Goal: Complete application form

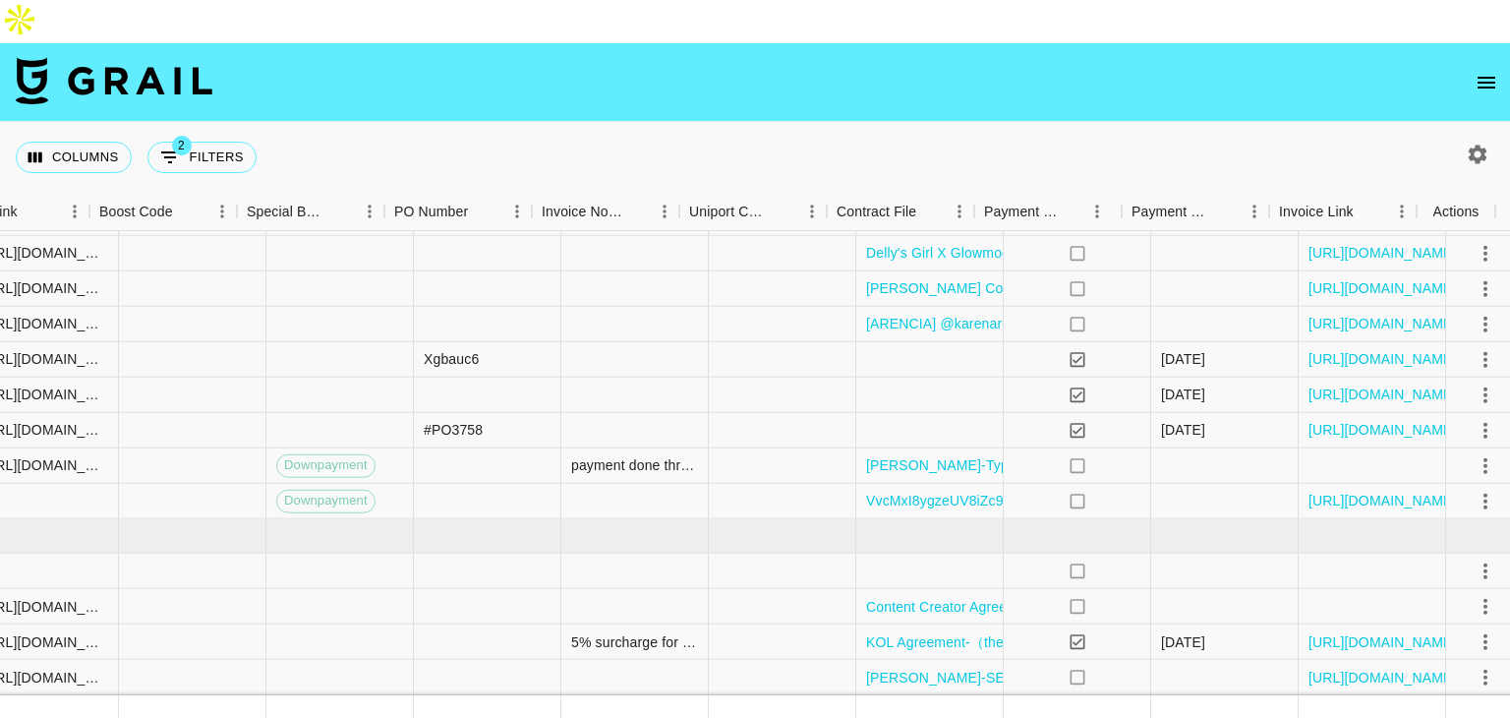
scroll to position [511, 2678]
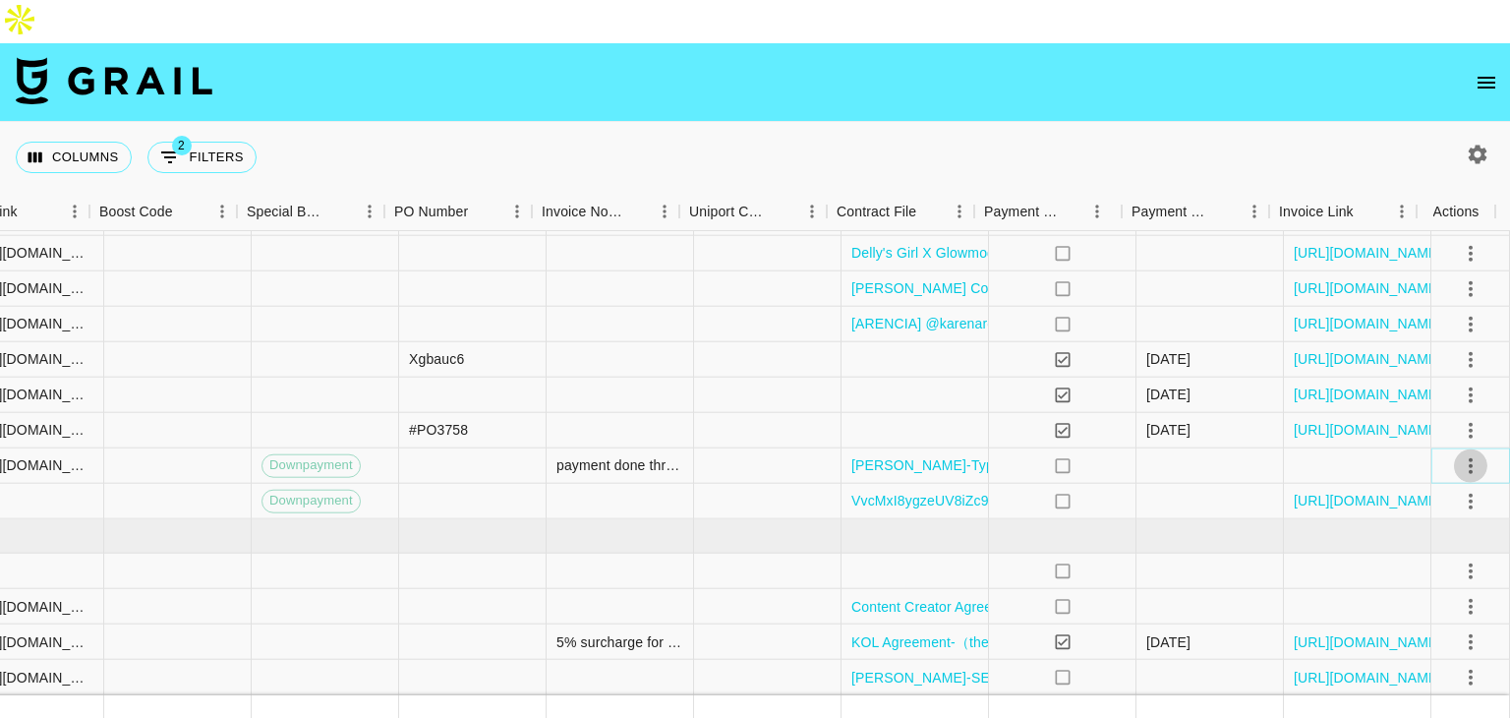
click at [1460, 453] on icon "select merge strategy" at bounding box center [1471, 465] width 24 height 24
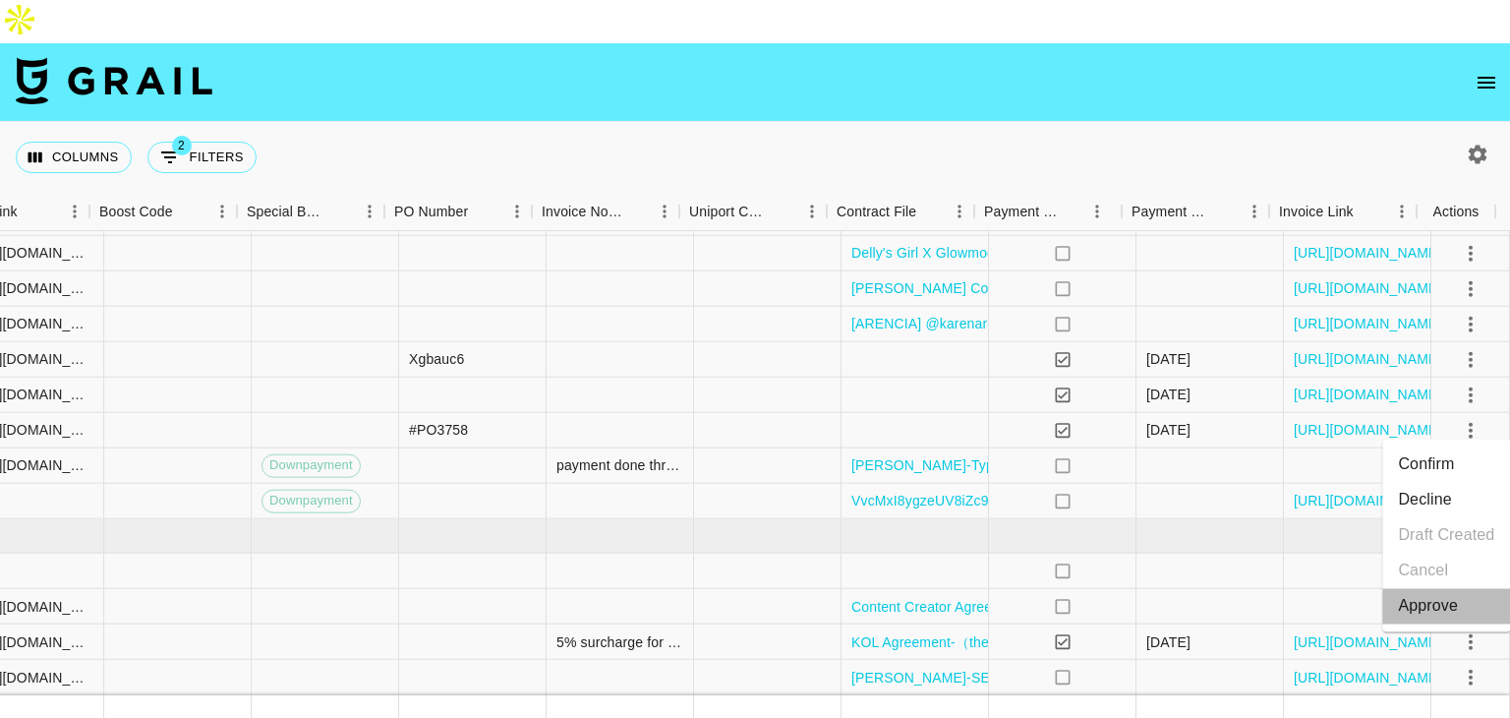
click at [1451, 607] on div "Approve" at bounding box center [1428, 606] width 60 height 24
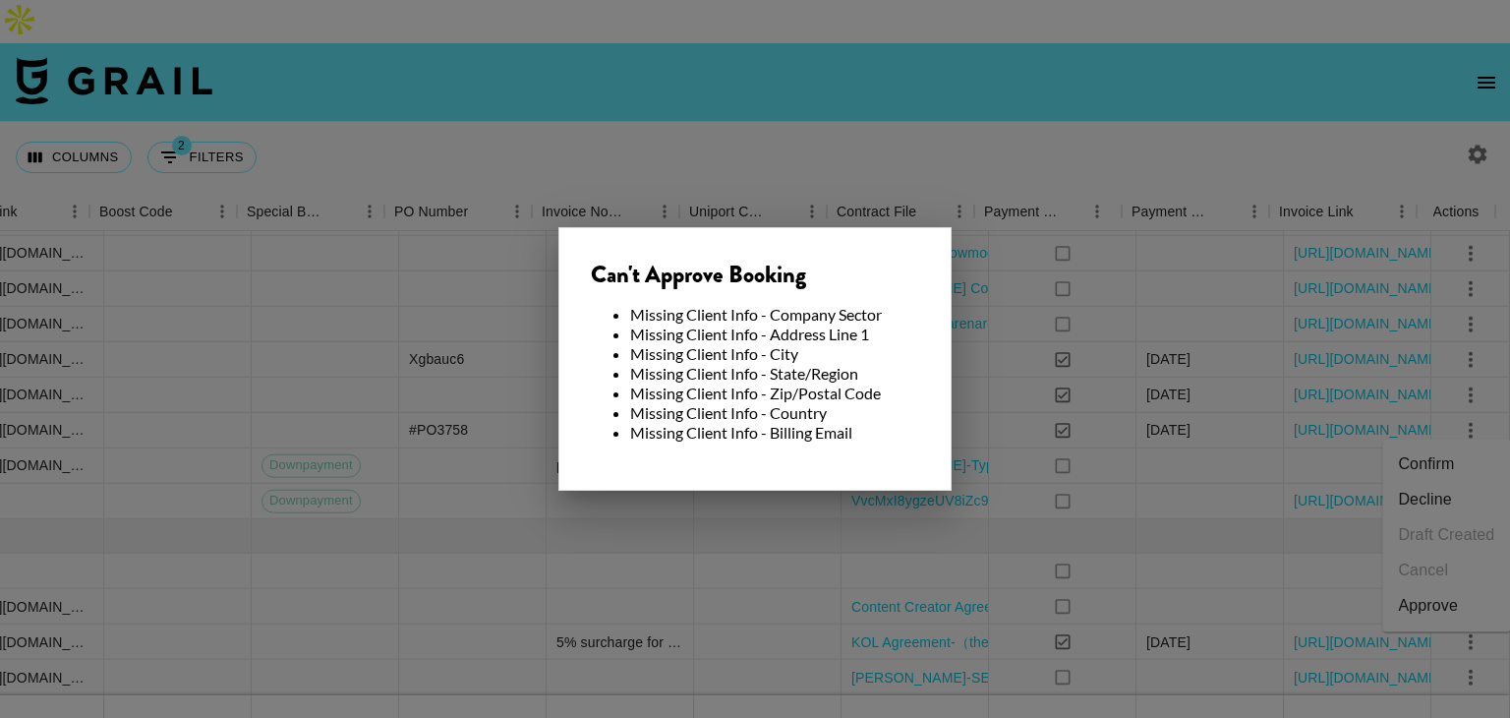
click at [1024, 461] on div at bounding box center [755, 359] width 1510 height 718
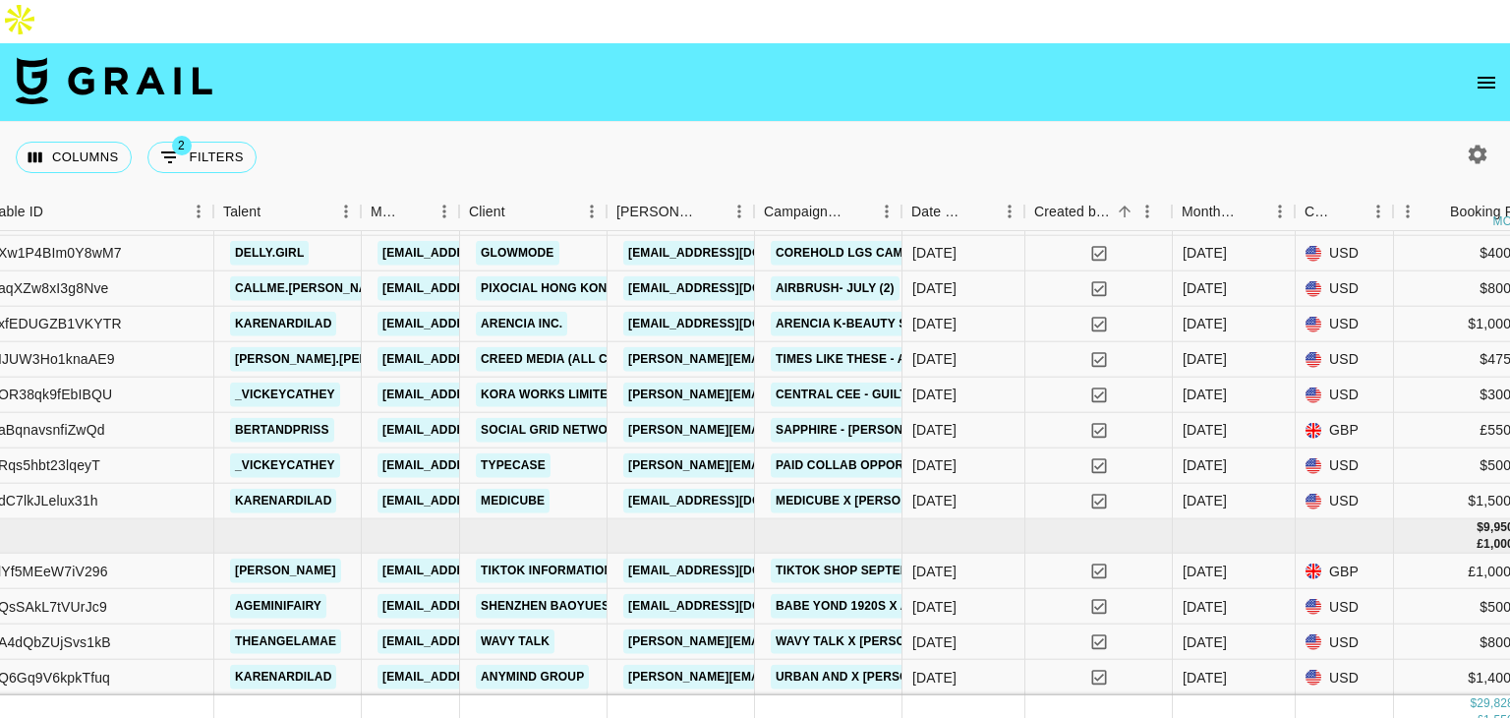
scroll to position [511, 439]
click at [492, 453] on link "Typecase" at bounding box center [514, 465] width 75 height 25
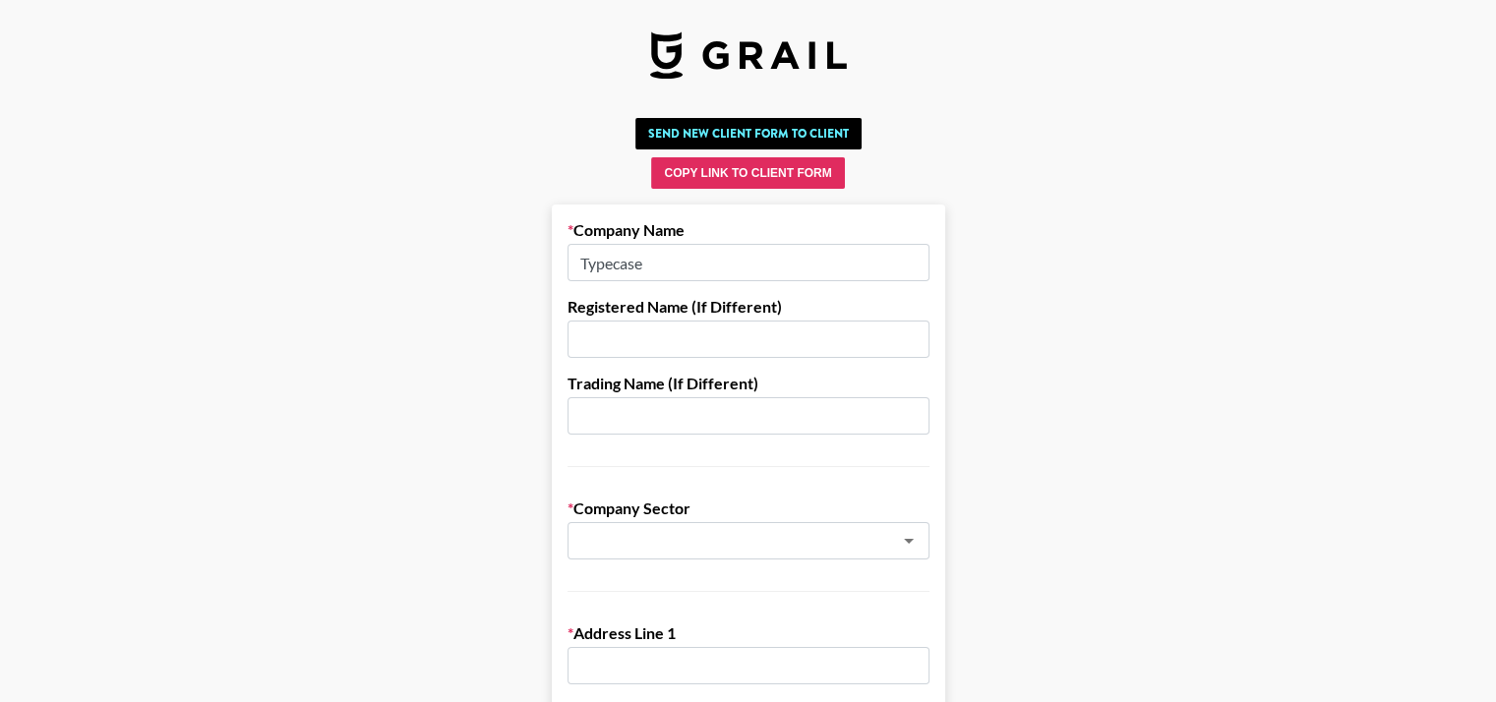
click at [639, 347] on input "text" at bounding box center [748, 339] width 362 height 37
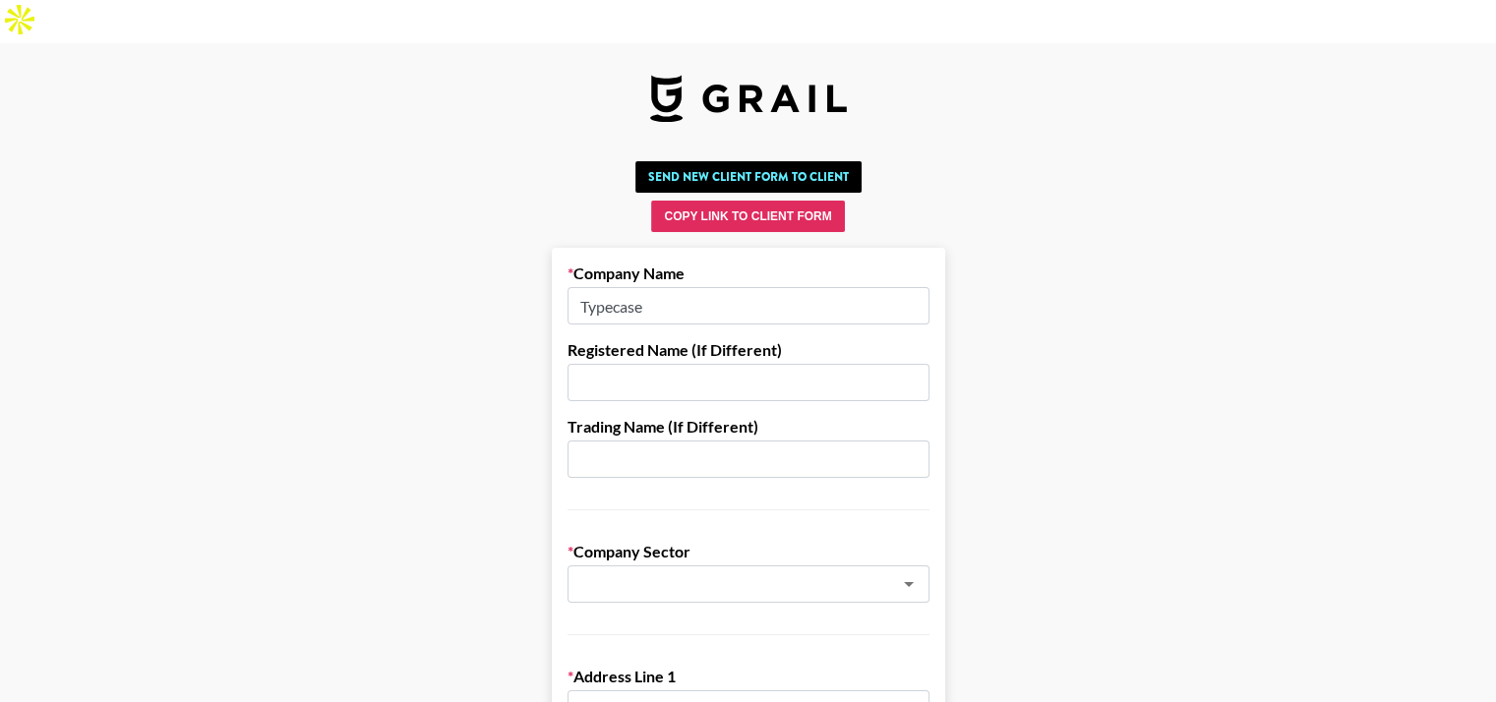
click at [639, 364] on input "text" at bounding box center [748, 382] width 362 height 37
type input "No 201,"
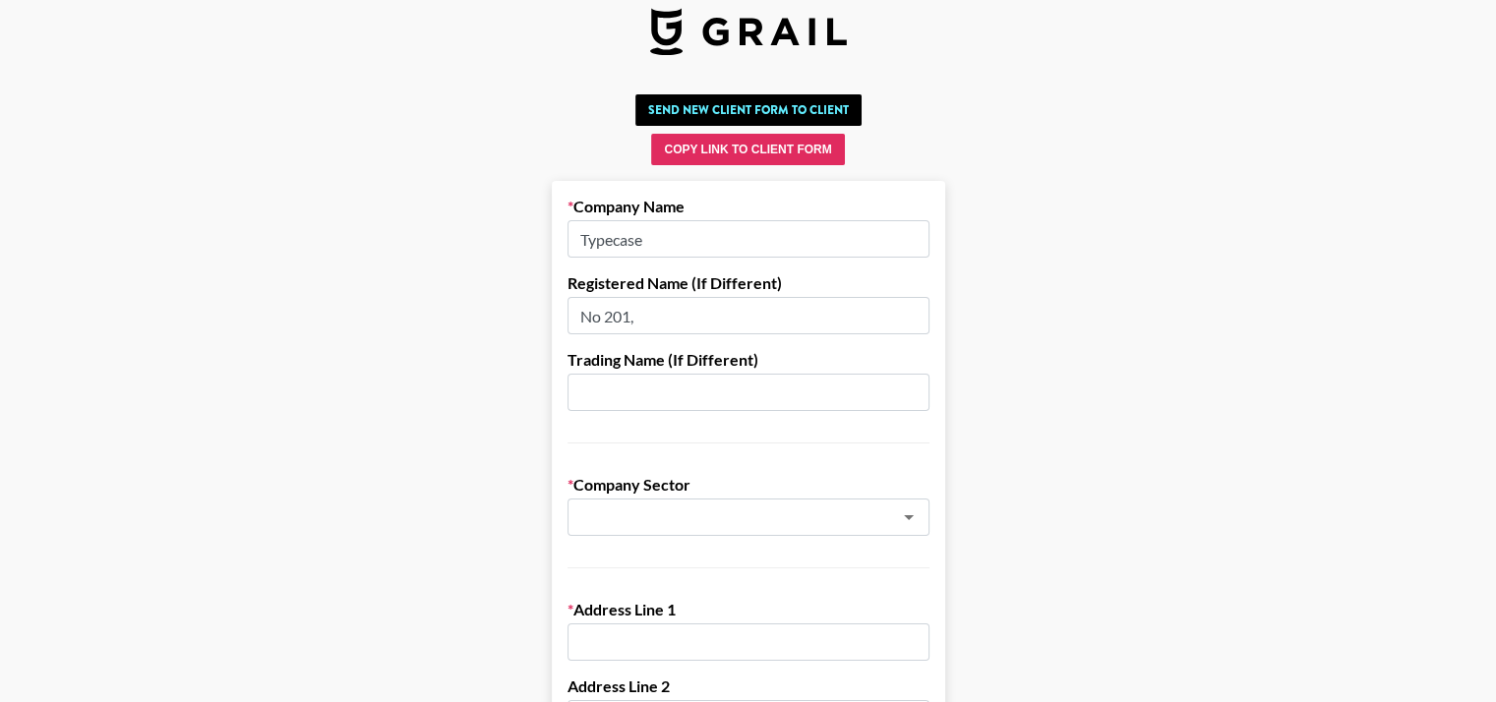
scroll to position [79, 0]
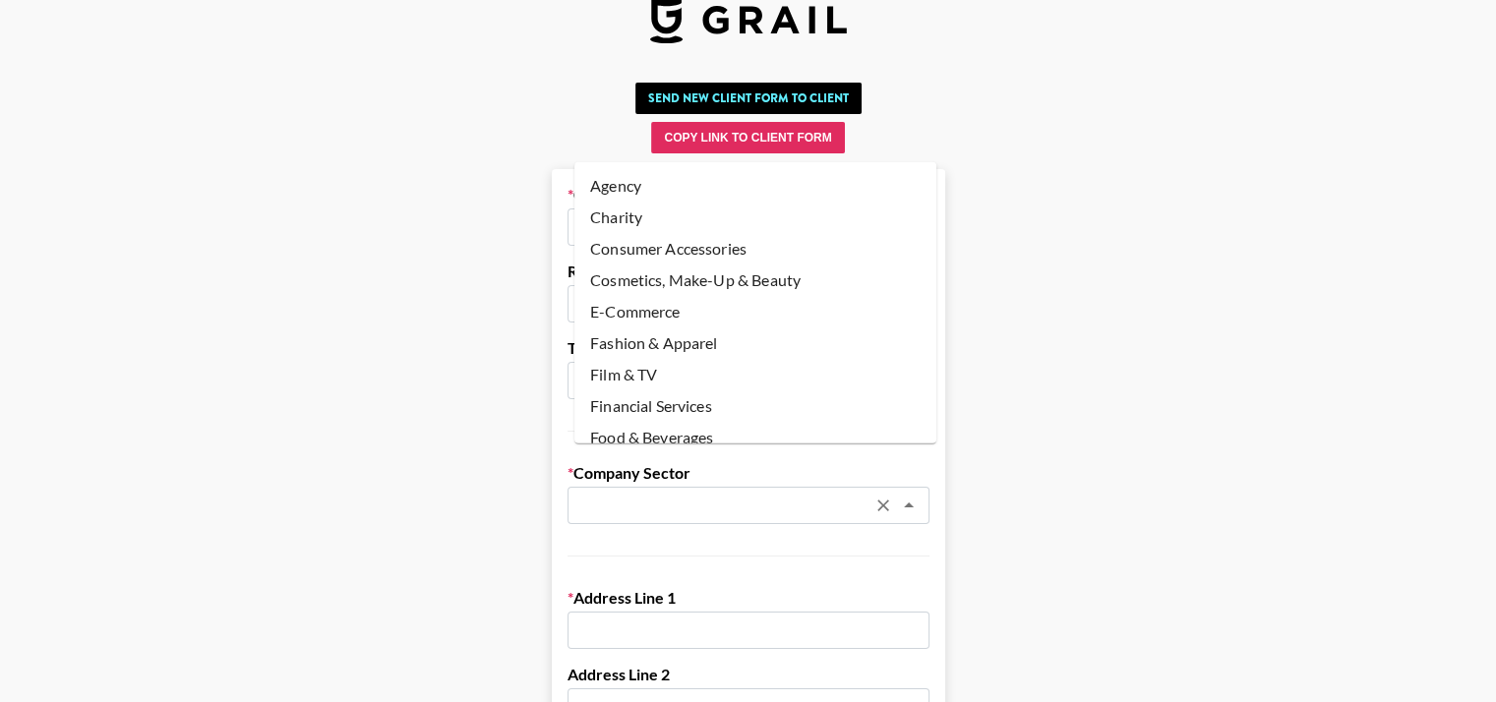
click at [639, 495] on input "text" at bounding box center [722, 506] width 286 height 23
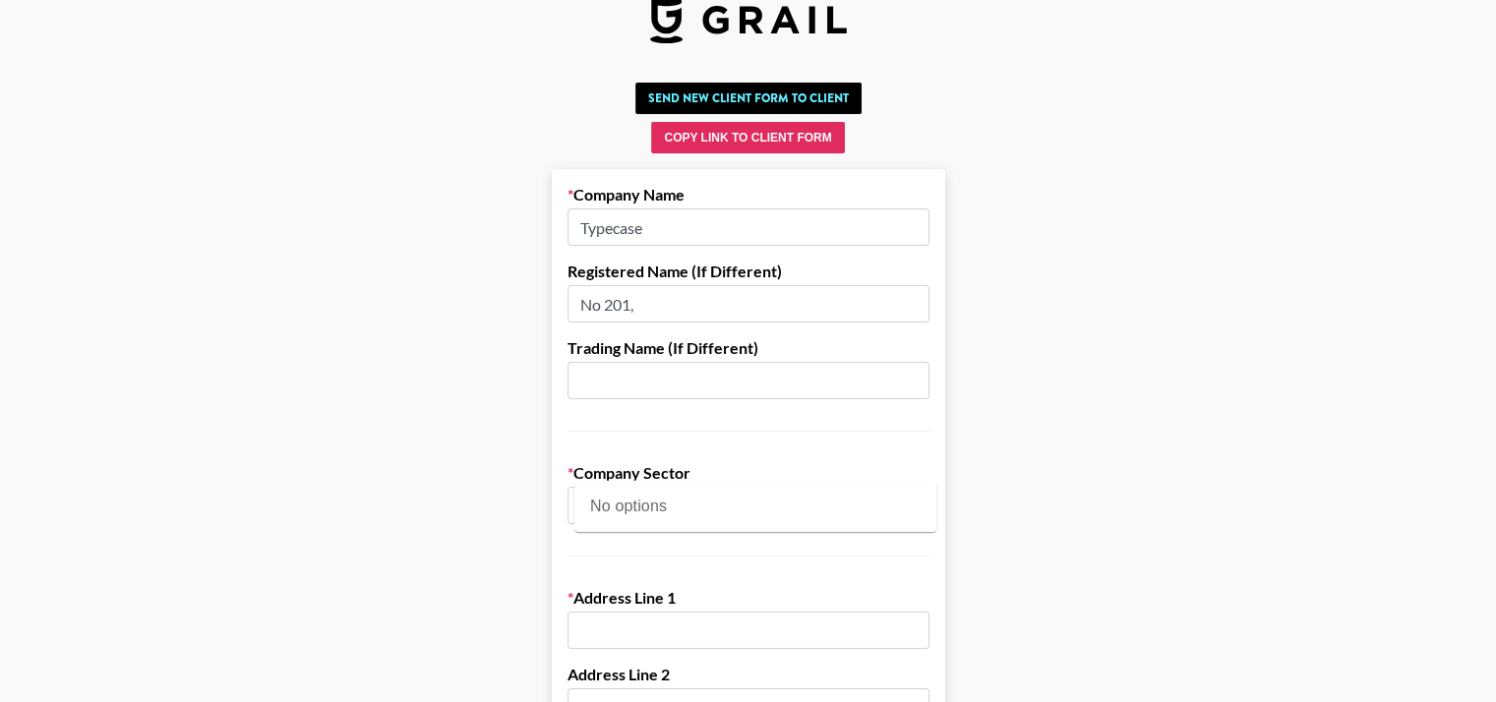
type input "t"
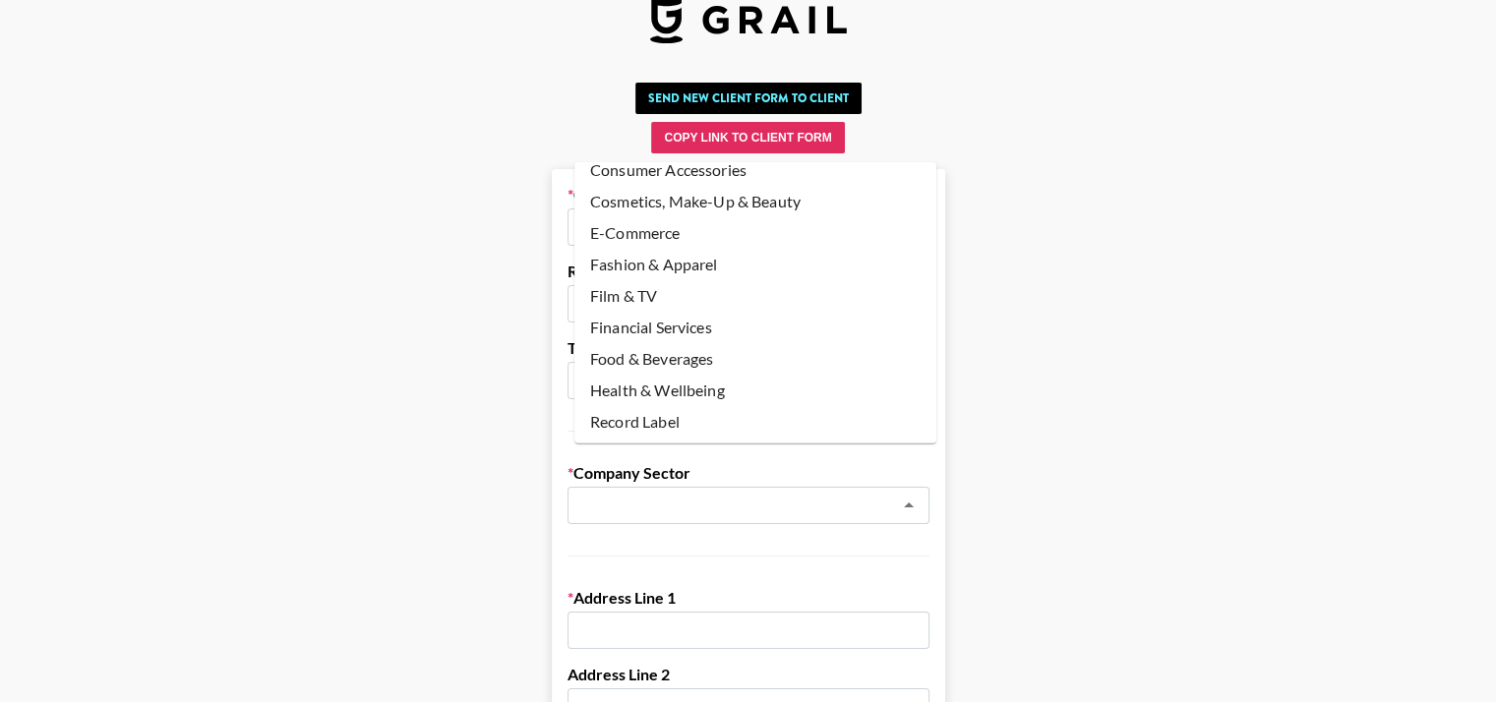
click at [623, 217] on li "E-Commerce" at bounding box center [755, 232] width 362 height 31
type input "E-Commerce"
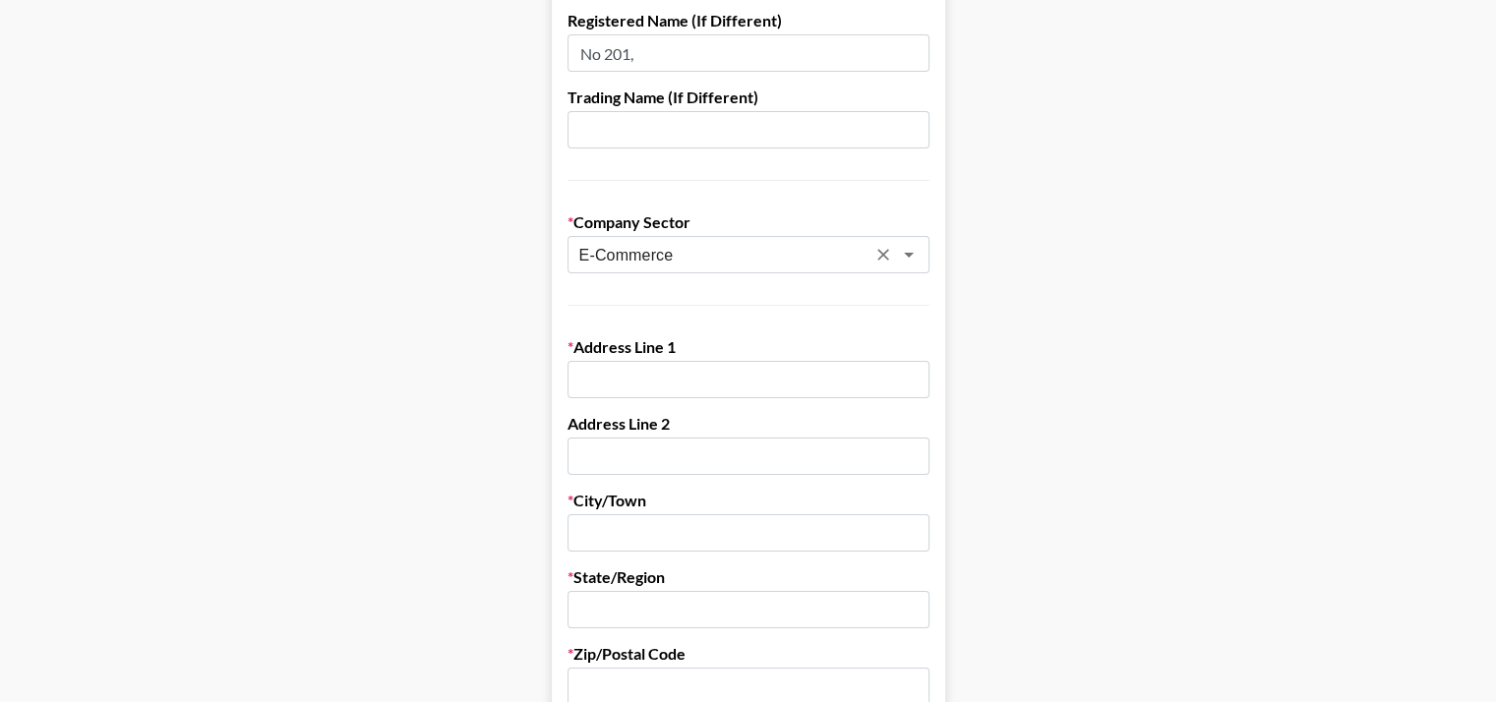
scroll to position [330, 0]
click at [679, 360] on input "text" at bounding box center [748, 378] width 362 height 37
paste input "Office No-201, 2nd Floor, Sagar Galaxy LSC, Pocket-B, Mayur Vihar-II, East Delh…"
type input "Office No-201, 2nd Floor, Sagar Galaxy LSC, Pocket-B, Mayur Vihar-II, East Delh…"
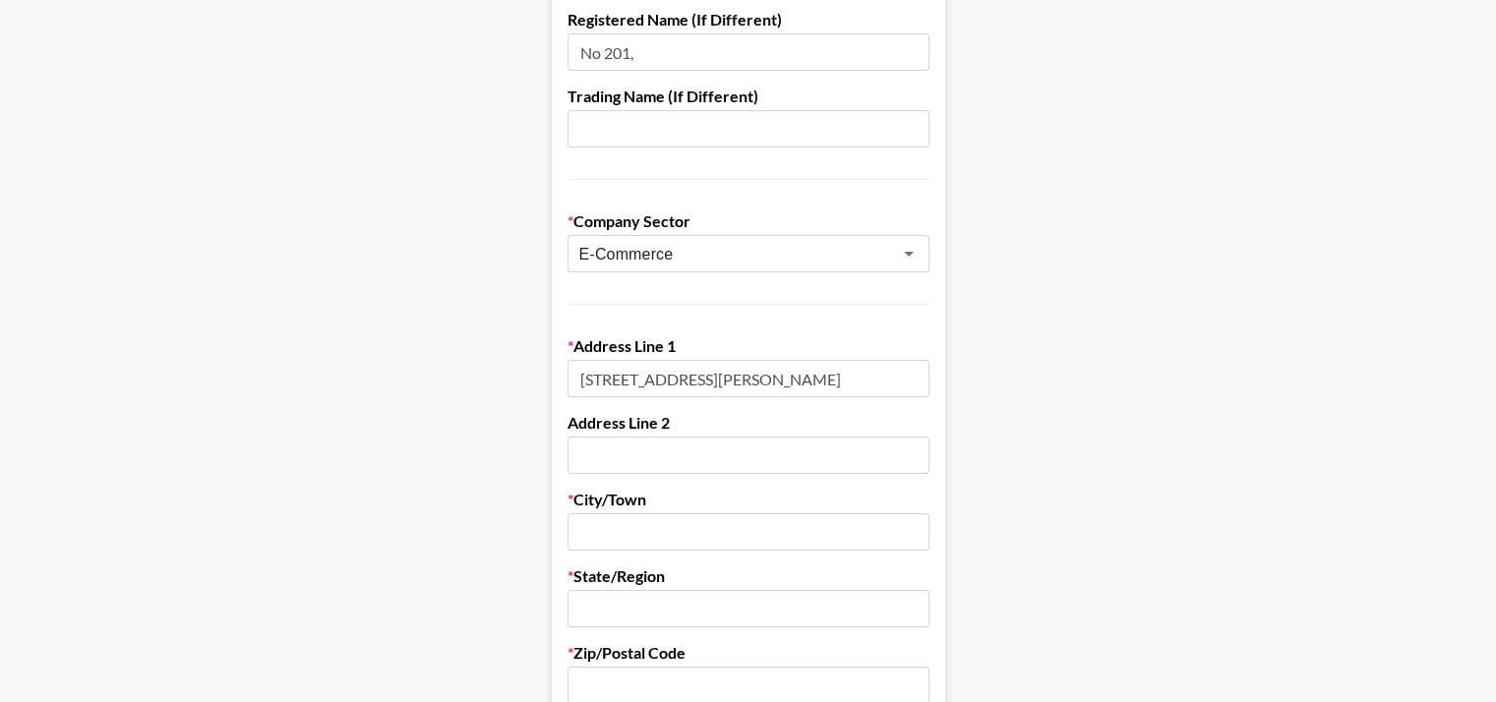
scroll to position [0, 0]
click at [652, 513] on input "text" at bounding box center [748, 531] width 362 height 37
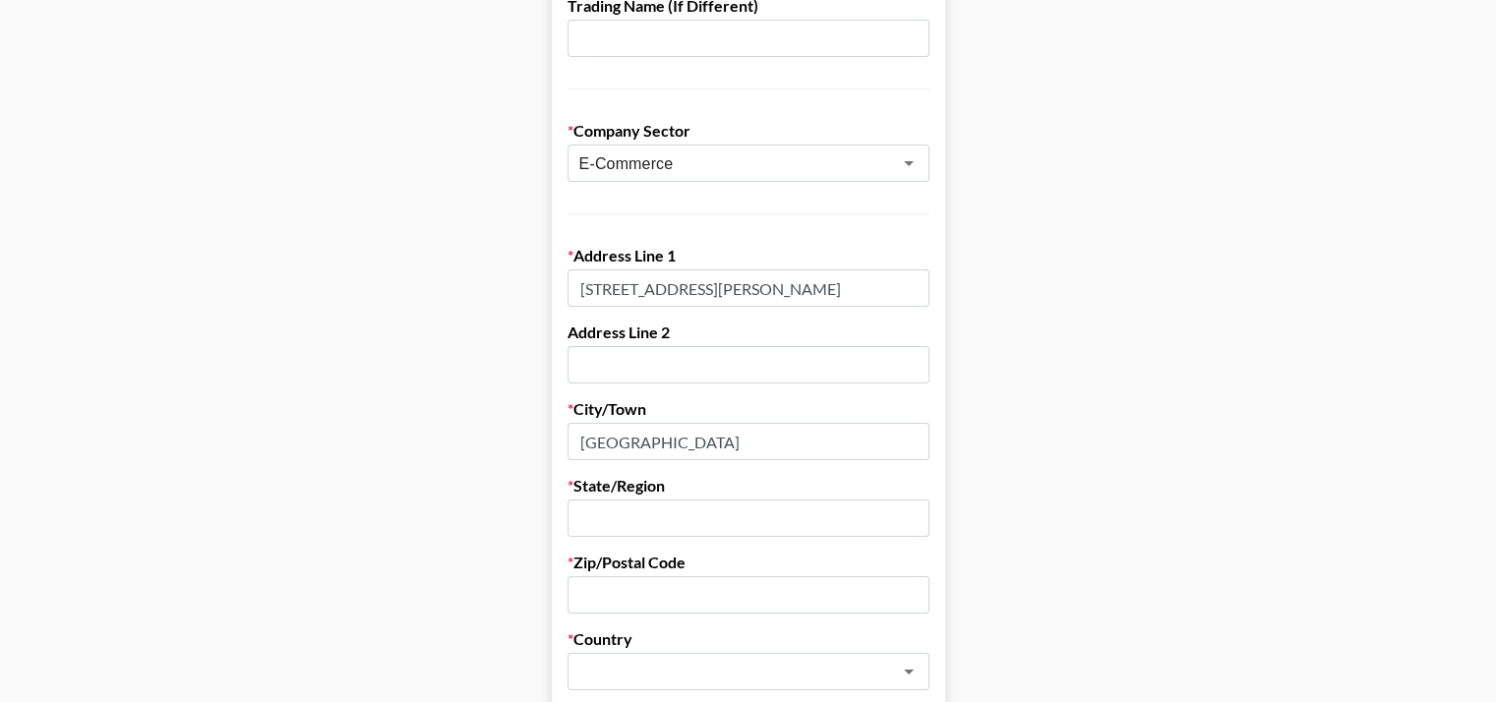
scroll to position [429, 0]
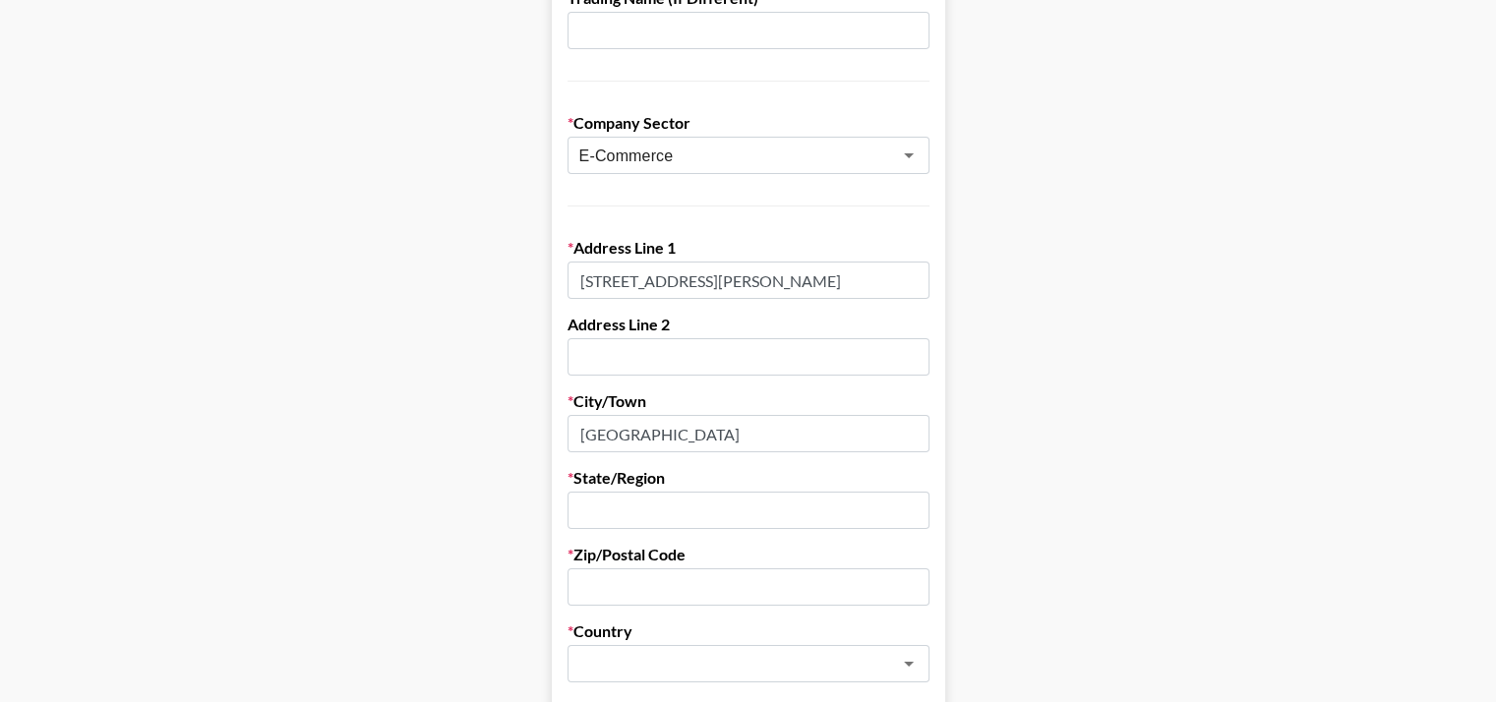
type input "Delhi"
click at [644, 492] on input "text" at bounding box center [748, 510] width 362 height 37
type input "n"
